Goal: Ask a question

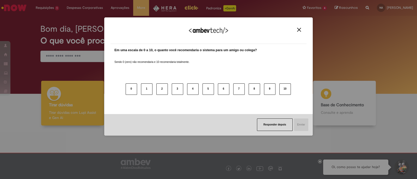
click at [296, 30] on button "Close" at bounding box center [298, 30] width 7 height 4
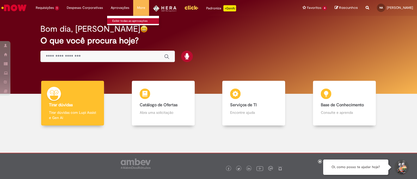
click at [115, 22] on link "Exibir todas as aprovações" at bounding box center [135, 21] width 57 height 6
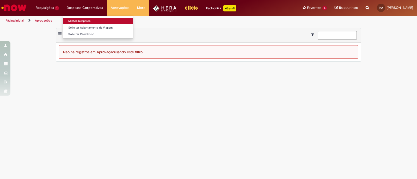
click at [88, 19] on link "Minhas Despesas" at bounding box center [98, 21] width 70 height 6
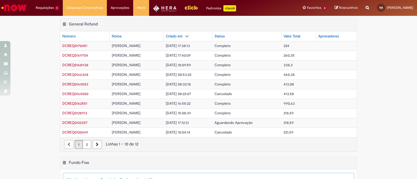
click at [83, 144] on link "2" at bounding box center [87, 144] width 9 height 9
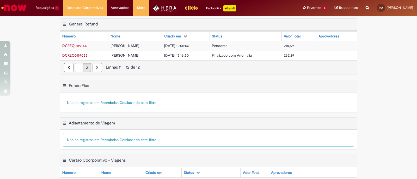
click at [75, 69] on link "1" at bounding box center [79, 67] width 8 height 9
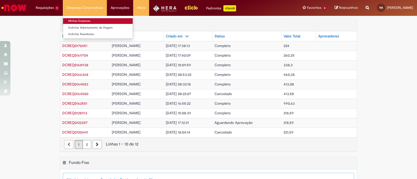
click at [82, 21] on link "Minhas Despesas" at bounding box center [98, 21] width 70 height 6
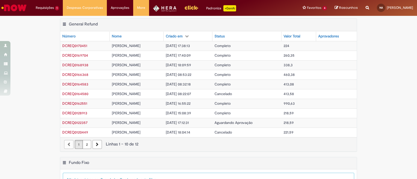
click at [18, 4] on img "Ir para a Homepage" at bounding box center [14, 8] width 27 height 10
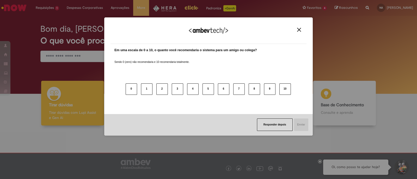
click at [300, 28] on img "Close" at bounding box center [299, 30] width 4 height 4
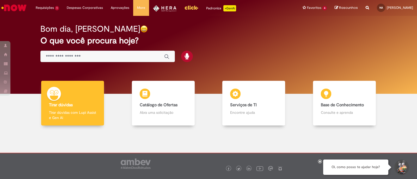
click at [364, 169] on div "Oi, como posso te ajudar hoje?" at bounding box center [355, 167] width 65 height 15
drag, startPoint x: 364, startPoint y: 169, endPoint x: 397, endPoint y: 169, distance: 32.5
click at [397, 169] on div "Oi, como posso te ajudar hoje?" at bounding box center [366, 168] width 86 height 16
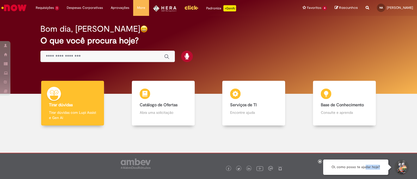
click at [397, 169] on button "Iniciar Conversa de Suporte" at bounding box center [401, 168] width 16 height 16
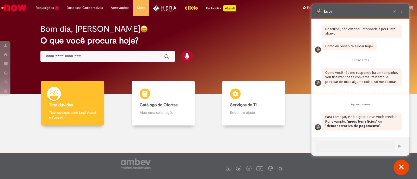
scroll to position [654, 0]
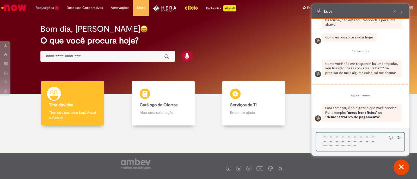
click at [356, 146] on textarea "Digite sua resposta aqui e pressione Enter para enviar" at bounding box center [351, 142] width 71 height 18
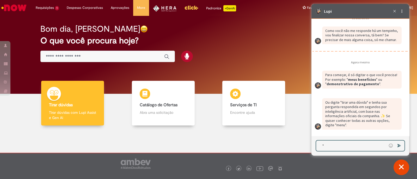
scroll to position [696, 0]
type textarea "**********"
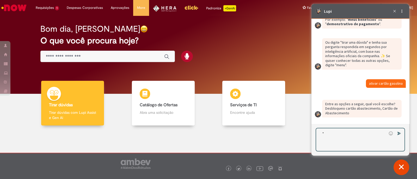
scroll to position [744, 0]
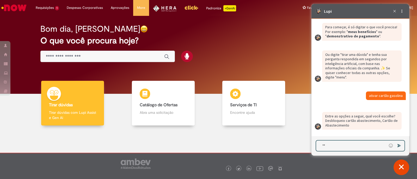
type textarea "*"
type textarea "**********"
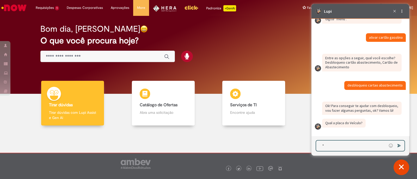
scroll to position [807, 0]
type textarea "********"
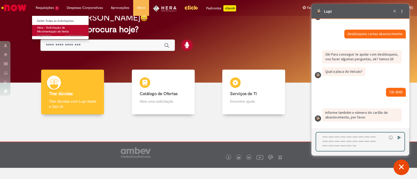
scroll to position [858, 0]
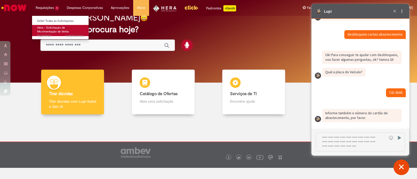
click at [64, 29] on link "Hera - Solicitação de Movimentação de Verba 4 mês(es) atrás 4 meses atrás R1309…" at bounding box center [60, 30] width 57 height 11
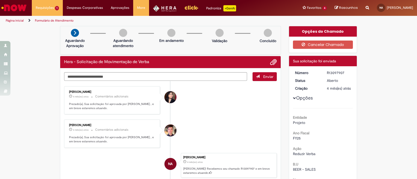
scroll to position [110, 0]
